Goal: Entertainment & Leisure: Consume media (video, audio)

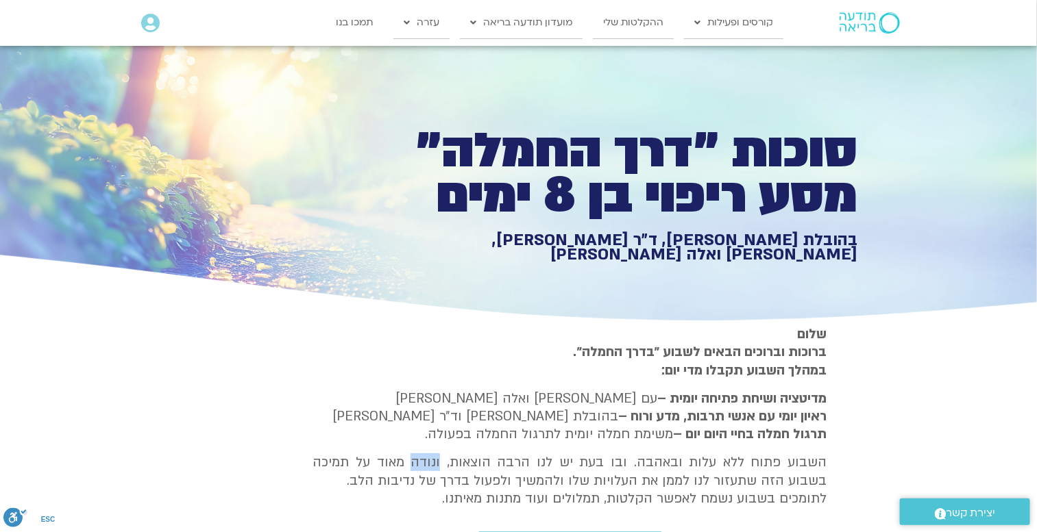
type input "851.4"
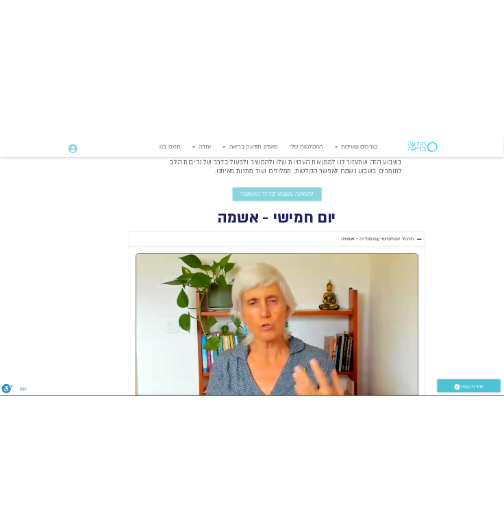
scroll to position [524, 0]
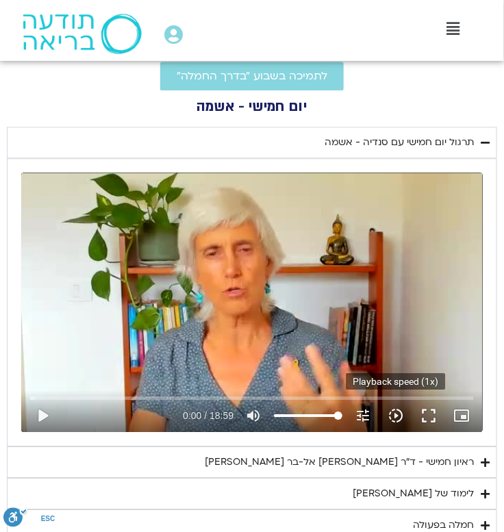
click at [397, 414] on icon "slow_motion_video" at bounding box center [396, 416] width 16 height 16
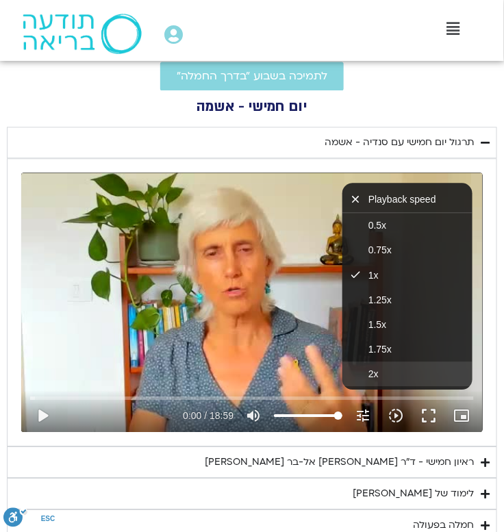
click at [391, 375] on button "2x" at bounding box center [408, 374] width 130 height 25
click at [46, 423] on button "play_arrow" at bounding box center [42, 415] width 33 height 33
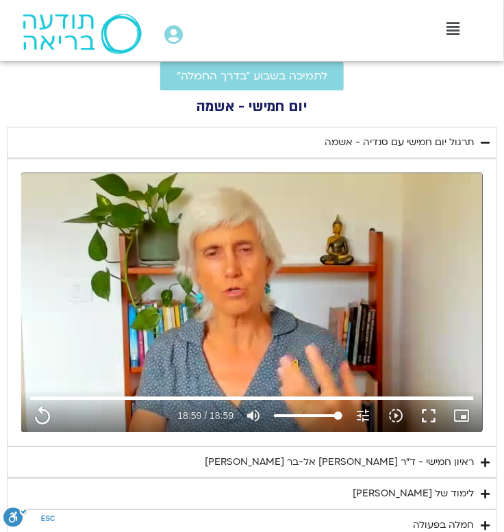
click at [491, 460] on summary "ראיון חמישי - ד"ר אסף סטי אל-בר ודנה ברגר" at bounding box center [252, 463] width 491 height 32
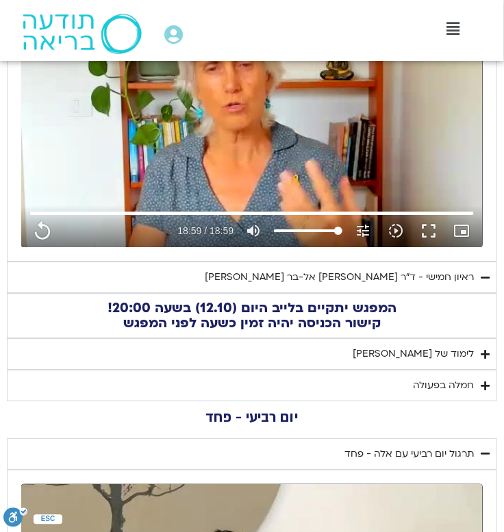
scroll to position [719, 0]
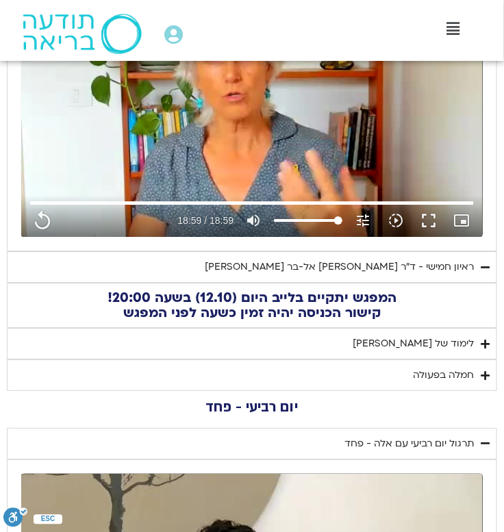
click at [441, 341] on div "לימוד של [PERSON_NAME]" at bounding box center [413, 344] width 121 height 16
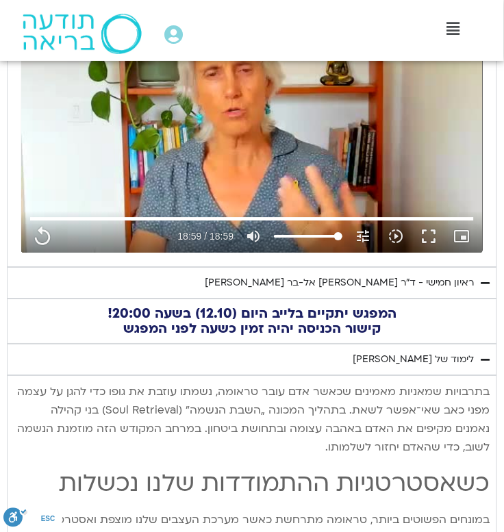
scroll to position [697, 0]
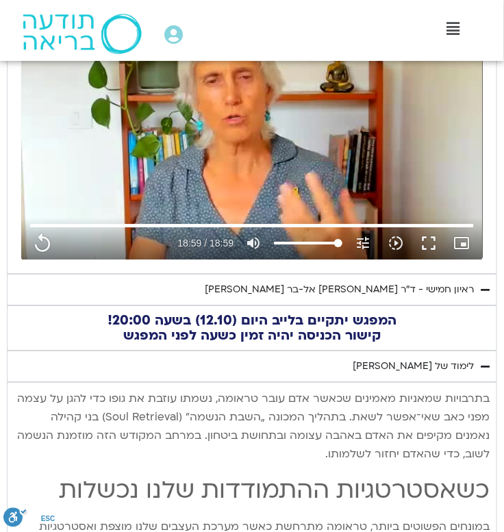
click at [483, 396] on p "בתרבויות שמאניות מאמינים שכאשר אדם עובר טראומה, נשמתו עוזבת את גופו כדי להגן על…" at bounding box center [252, 427] width 476 height 74
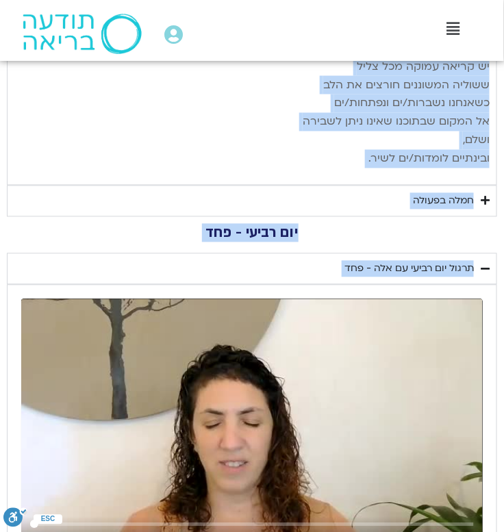
scroll to position [2452, 0]
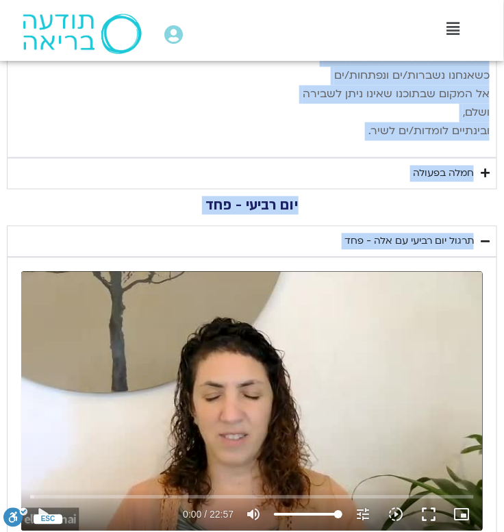
drag, startPoint x: 490, startPoint y: 396, endPoint x: 252, endPoint y: 154, distance: 339.2
copy div "בתרבויות שמאניות מאמינים שכאשר אדם עובר טראומה, נשמתו עוזבת את גופו כדי להגן על…"
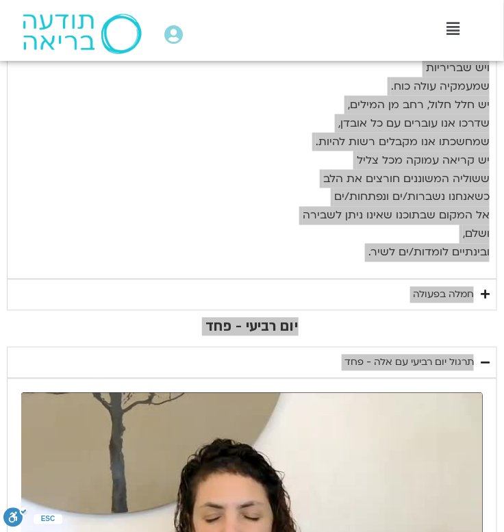
scroll to position [2330, 0]
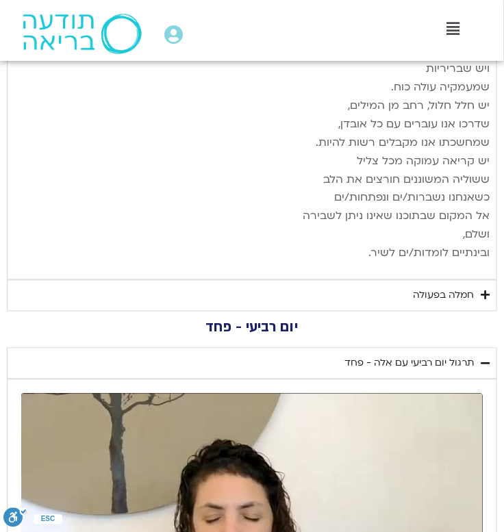
click at [353, 236] on p "יש שבירות שממנה נולדת השלמות, יש התנפצות שממנה פורח הבלתי־נשבר. יש צער שמעבר לכ…" at bounding box center [252, 106] width 476 height 315
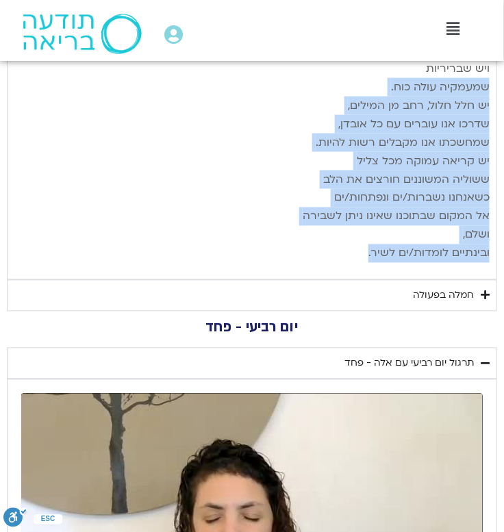
drag, startPoint x: 349, startPoint y: 231, endPoint x: 493, endPoint y: 65, distance: 219.6
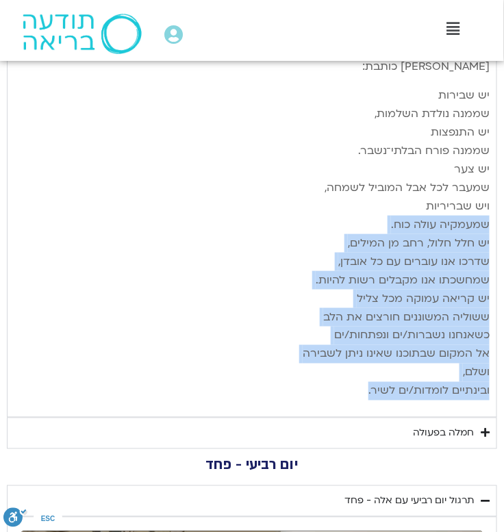
scroll to position [2191, 0]
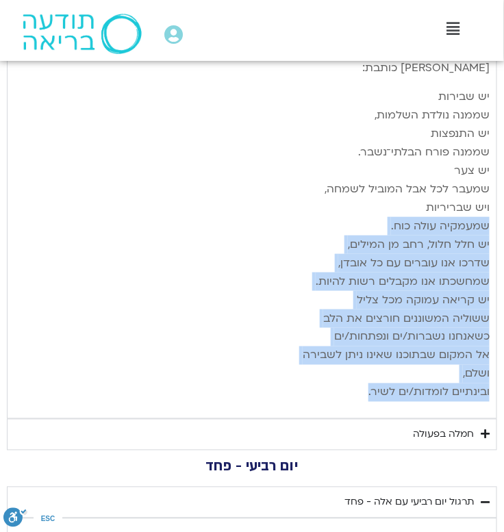
click at [467, 250] on p "יש שבירות שממנה נולדת השלמות, יש התנפצות שממנה פורח הבלתי־נשבר. יש צער שמעבר לכ…" at bounding box center [252, 245] width 476 height 315
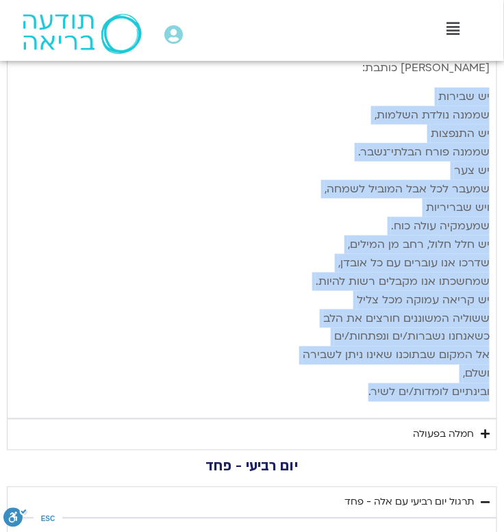
drag, startPoint x: 365, startPoint y: 374, endPoint x: 491, endPoint y: 75, distance: 324.0
click at [376, 366] on p "יש שבירות שממנה נולדת השלמות, יש התנפצות שממנה פורח הבלתי־נשבר. יש צער שמעבר לכ…" at bounding box center [252, 245] width 476 height 315
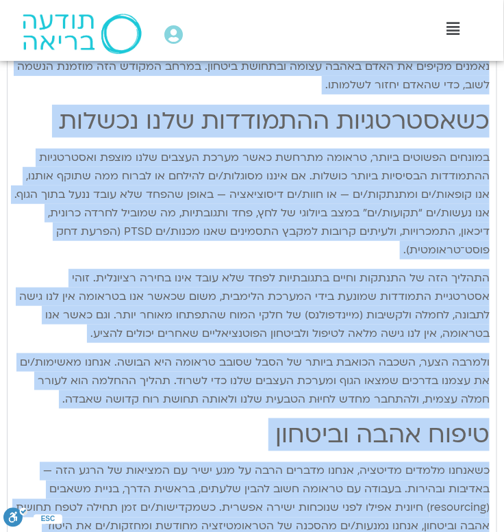
scroll to position [931, 0]
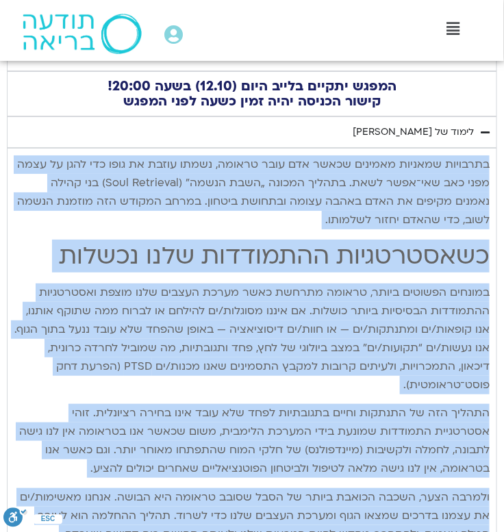
drag, startPoint x: 352, startPoint y: 370, endPoint x: 487, endPoint y: 144, distance: 263.3
copy details "בתרבויות שמאניות מאמינים שכאשר אדם עובר טראומה, נשמתו עוזבת את גופו כדי להגן על…"
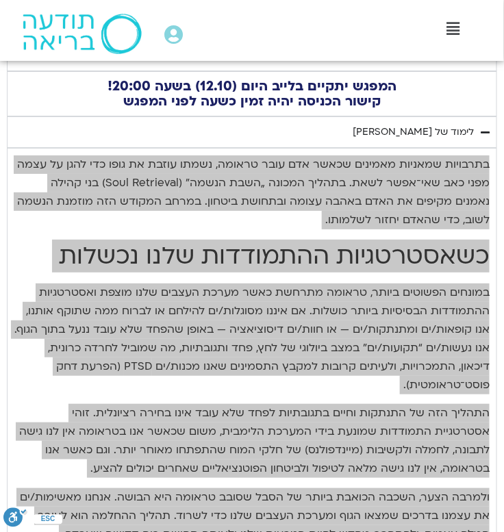
type input "1139.36"
